Goal: Task Accomplishment & Management: Use online tool/utility

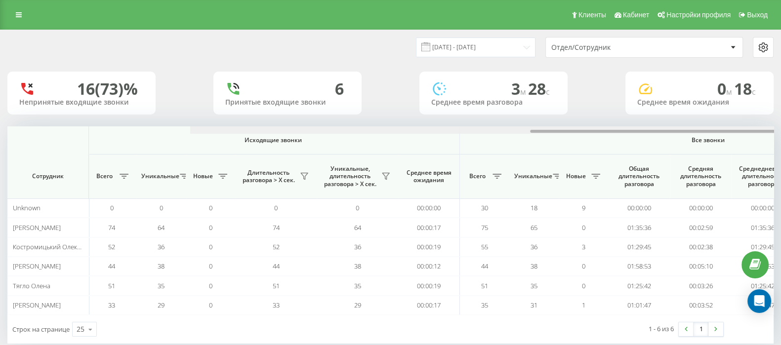
scroll to position [0, 612]
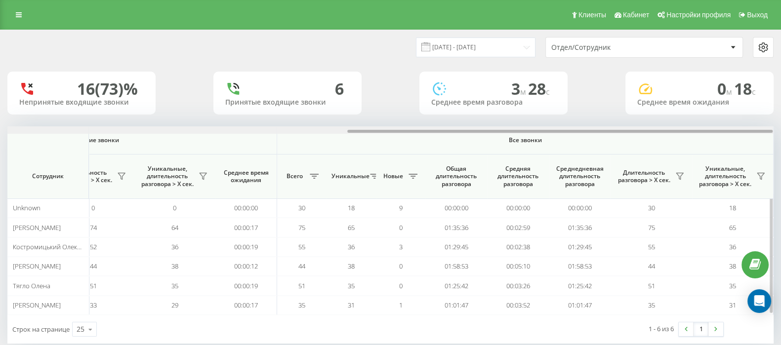
drag, startPoint x: 427, startPoint y: 130, endPoint x: 741, endPoint y: 152, distance: 314.4
click at [781, 132] on html "[DOMAIN_NAME] Проекты [DOMAIN_NAME] Дашборд Центр обращений Аналитика Ваши отче…" at bounding box center [390, 172] width 781 height 345
click at [677, 175] on icon at bounding box center [680, 176] width 8 height 8
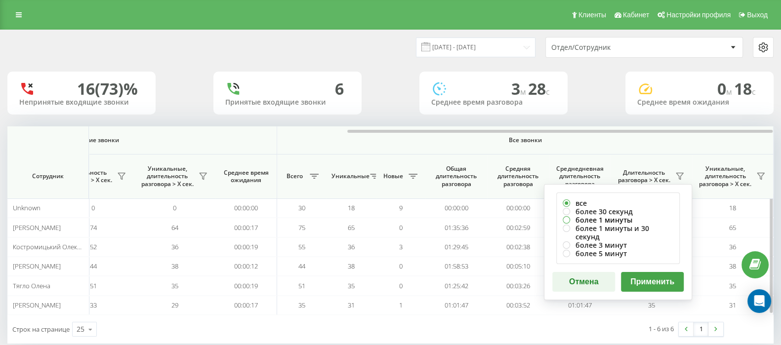
click at [568, 217] on label "более 1 минуты" at bounding box center [618, 220] width 111 height 8
radio input "true"
click at [632, 273] on button "Применить" at bounding box center [652, 282] width 63 height 20
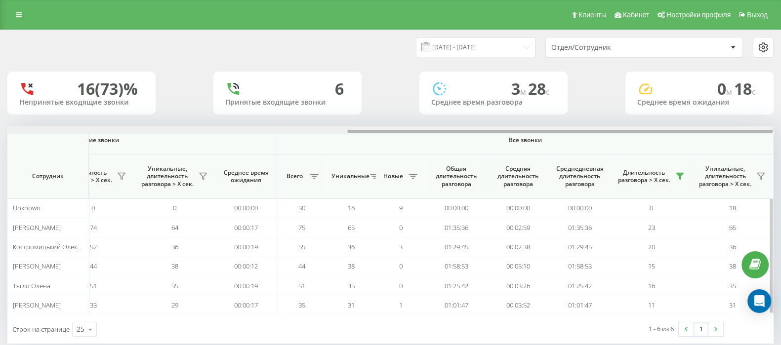
drag, startPoint x: 429, startPoint y: 132, endPoint x: 712, endPoint y: 159, distance: 284.4
click at [781, 132] on html "go.keycrm.app Проекты go.keycrm.app Дашборд Центр обращений Аналитика Ваши отче…" at bounding box center [390, 172] width 781 height 345
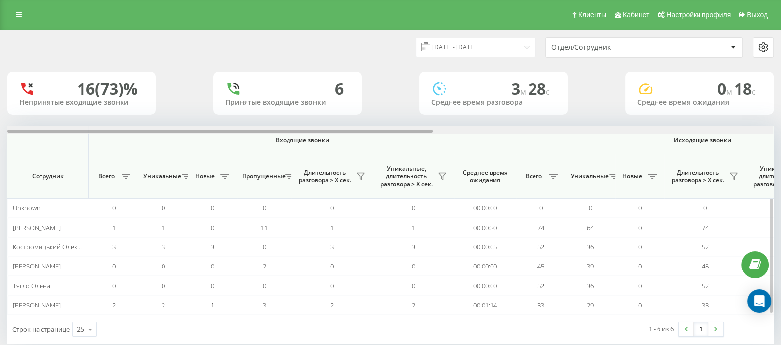
scroll to position [0, 612]
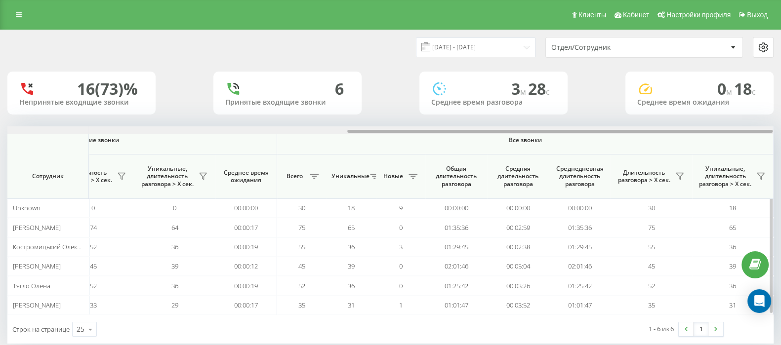
drag, startPoint x: 389, startPoint y: 129, endPoint x: 615, endPoint y: 130, distance: 225.8
click at [615, 130] on div at bounding box center [390, 129] width 766 height 7
click at [682, 178] on icon at bounding box center [680, 176] width 8 height 8
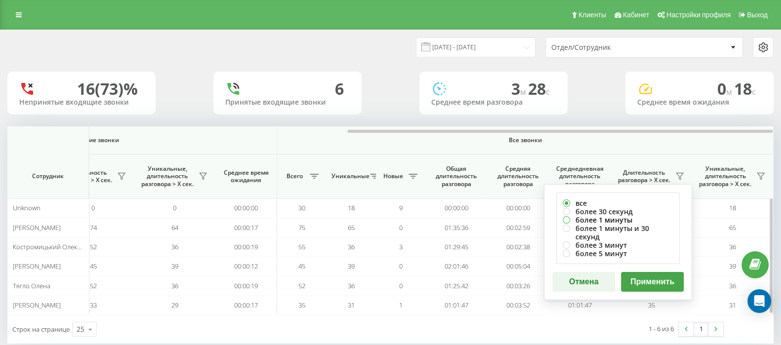
click at [567, 218] on label "более 1 минуты" at bounding box center [618, 220] width 111 height 8
radio input "true"
click at [647, 272] on button "Применить" at bounding box center [652, 282] width 63 height 20
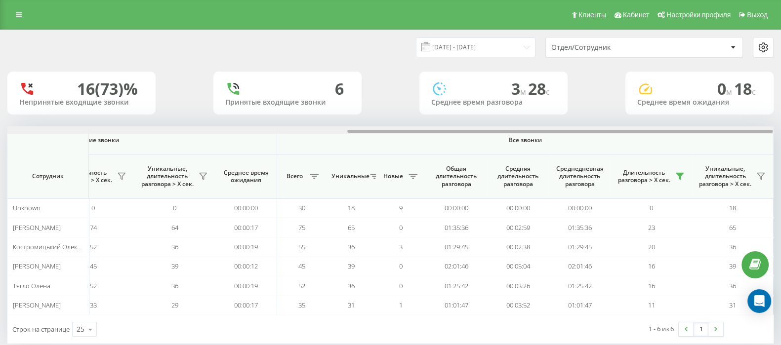
drag, startPoint x: 423, startPoint y: 130, endPoint x: 790, endPoint y: 132, distance: 366.6
click at [781, 132] on html "go.keycrm.app Проекты go.keycrm.app Дашборд Центр обращений Аналитика Ваши отче…" at bounding box center [390, 172] width 781 height 345
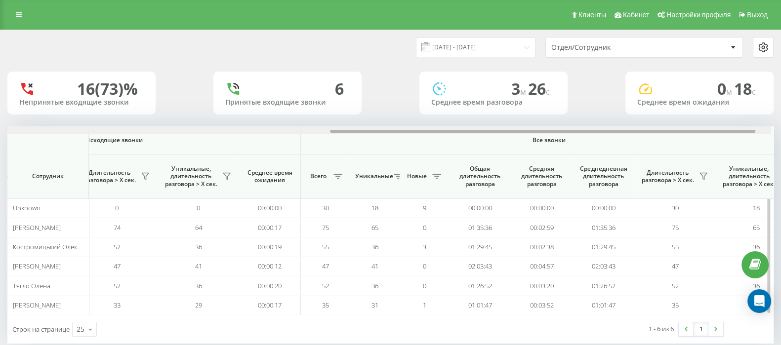
scroll to position [0, 612]
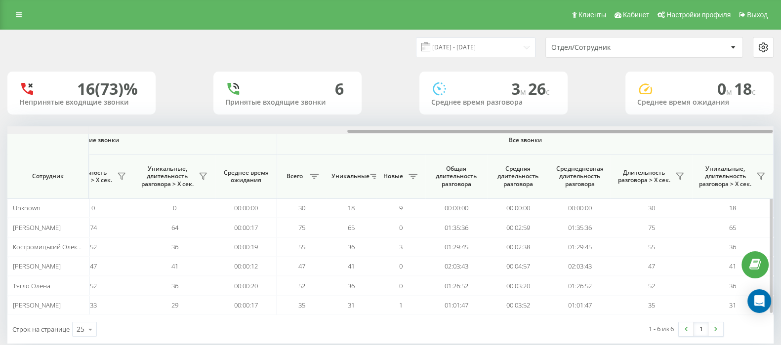
drag, startPoint x: 393, startPoint y: 136, endPoint x: 728, endPoint y: 134, distance: 335.5
click at [728, 134] on div "Входящие звонки Исходящие звонки Все звонки Сотрудник Всего Уникальные Новые Пр…" at bounding box center [390, 220] width 766 height 189
click at [676, 173] on icon at bounding box center [679, 176] width 7 height 6
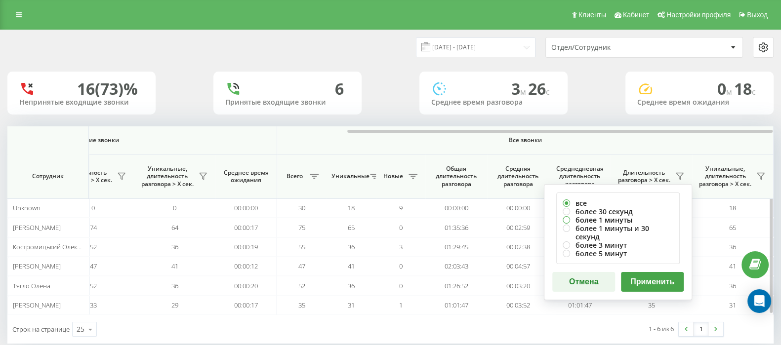
click at [567, 219] on label "более 1 минуты" at bounding box center [618, 220] width 111 height 8
radio input "true"
click at [642, 272] on button "Применить" at bounding box center [652, 282] width 63 height 20
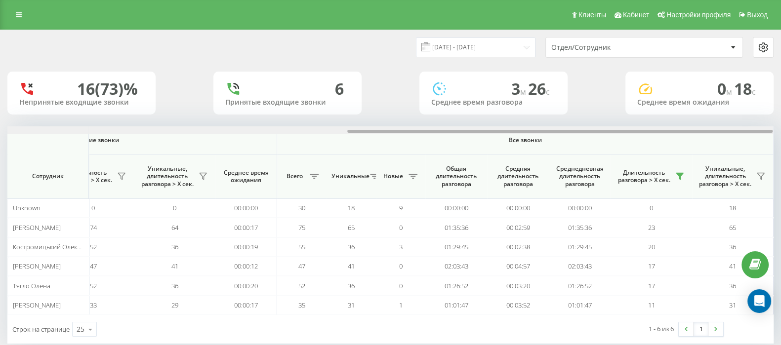
drag, startPoint x: 427, startPoint y: 129, endPoint x: 790, endPoint y: 132, distance: 362.6
click at [781, 132] on html "go.keycrm.app Проекты go.keycrm.app Дашборд Центр обращений Аналитика Ваши отче…" at bounding box center [390, 172] width 781 height 345
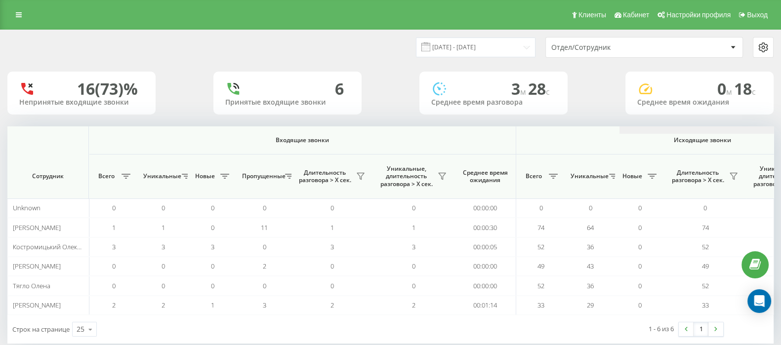
scroll to position [0, 612]
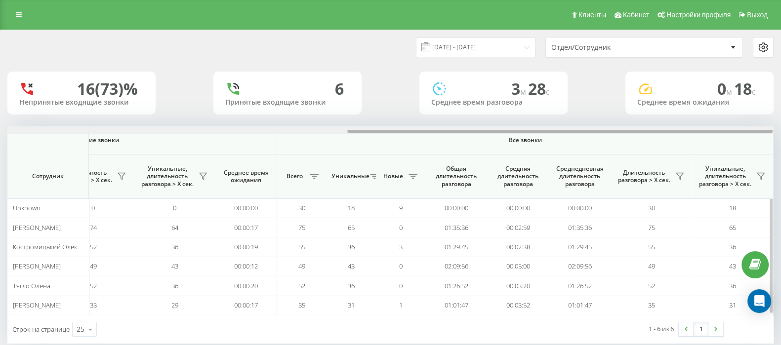
drag, startPoint x: 0, startPoint y: 0, endPoint x: 696, endPoint y: 133, distance: 708.3
click at [696, 133] on div at bounding box center [390, 129] width 766 height 7
click at [674, 176] on button at bounding box center [679, 176] width 15 height 16
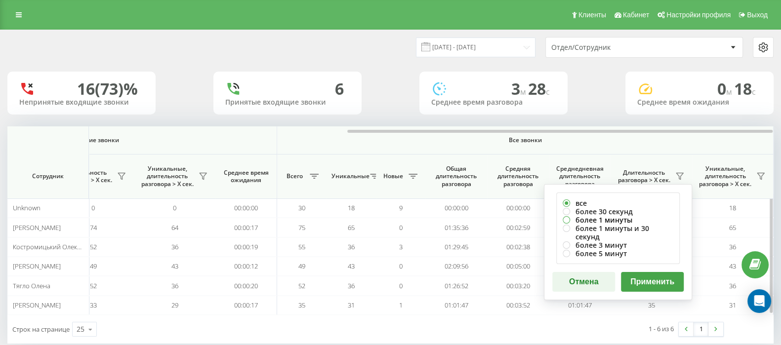
click at [567, 221] on label "более 1 минуты" at bounding box center [618, 220] width 111 height 8
radio input "true"
click at [650, 272] on button "Применить" at bounding box center [652, 282] width 63 height 20
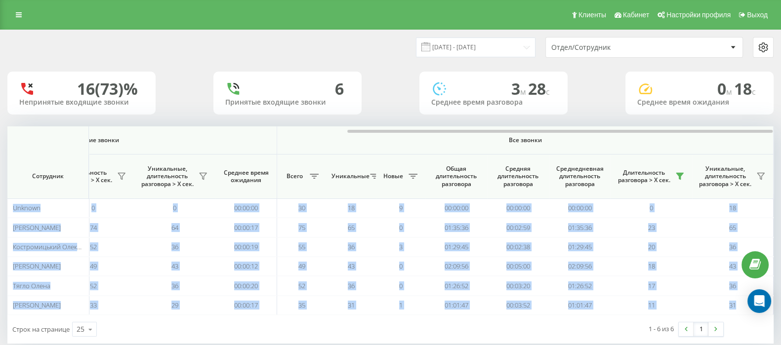
drag, startPoint x: 426, startPoint y: 133, endPoint x: 790, endPoint y: 132, distance: 363.6
click at [781, 132] on html "[DOMAIN_NAME] Проекты [DOMAIN_NAME] Дашборд Центр обращений Аналитика Ваши отче…" at bounding box center [390, 172] width 781 height 345
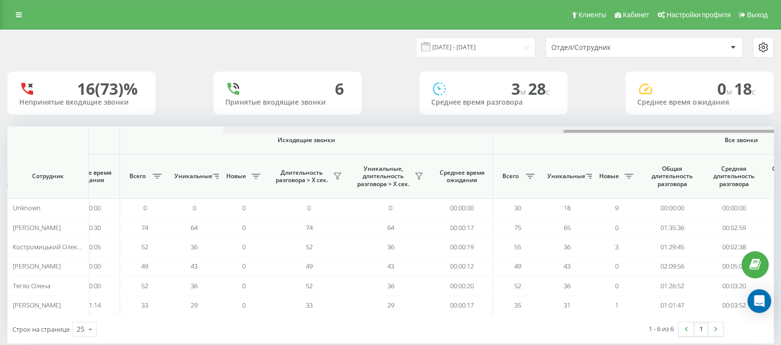
scroll to position [0, 612]
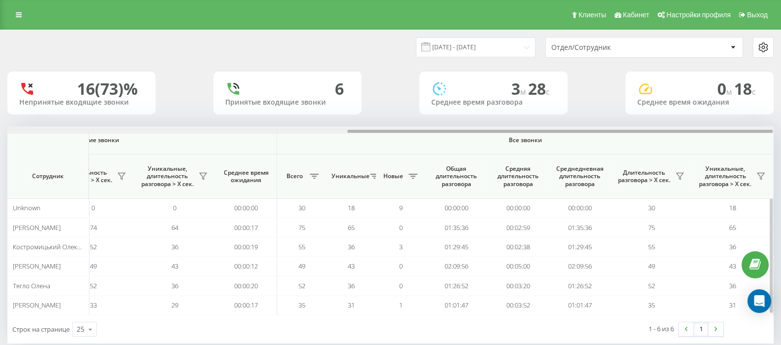
drag, startPoint x: 390, startPoint y: 130, endPoint x: 755, endPoint y: 131, distance: 364.6
click at [755, 131] on div at bounding box center [559, 131] width 425 height 3
click at [679, 179] on icon at bounding box center [679, 176] width 7 height 6
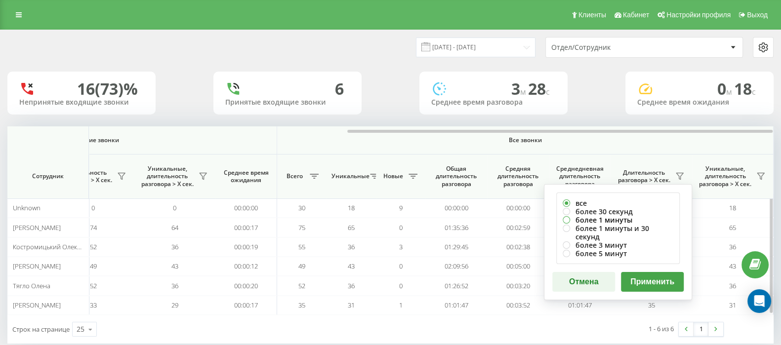
click at [565, 219] on label "более 1 минуты" at bounding box center [618, 220] width 111 height 8
radio input "true"
click at [665, 274] on button "Применить" at bounding box center [652, 282] width 63 height 20
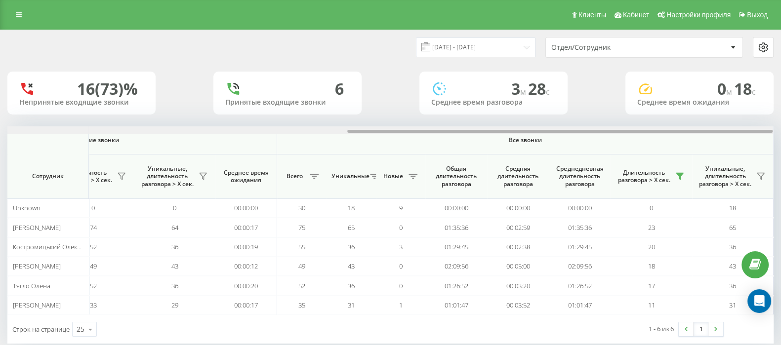
drag, startPoint x: 392, startPoint y: 131, endPoint x: 790, endPoint y: 133, distance: 397.7
click at [781, 133] on html "[DOMAIN_NAME] Проекты [DOMAIN_NAME] Дашборд Центр обращений Аналитика Ваши отче…" at bounding box center [390, 172] width 781 height 345
